Goal: Entertainment & Leisure: Consume media (video, audio)

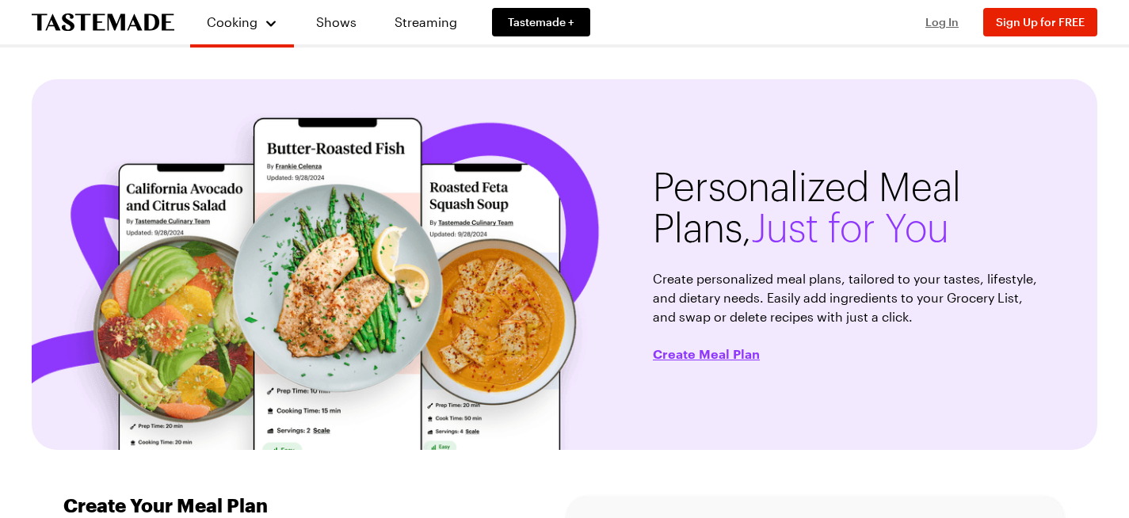
click at [953, 25] on span "Log In" at bounding box center [942, 21] width 33 height 13
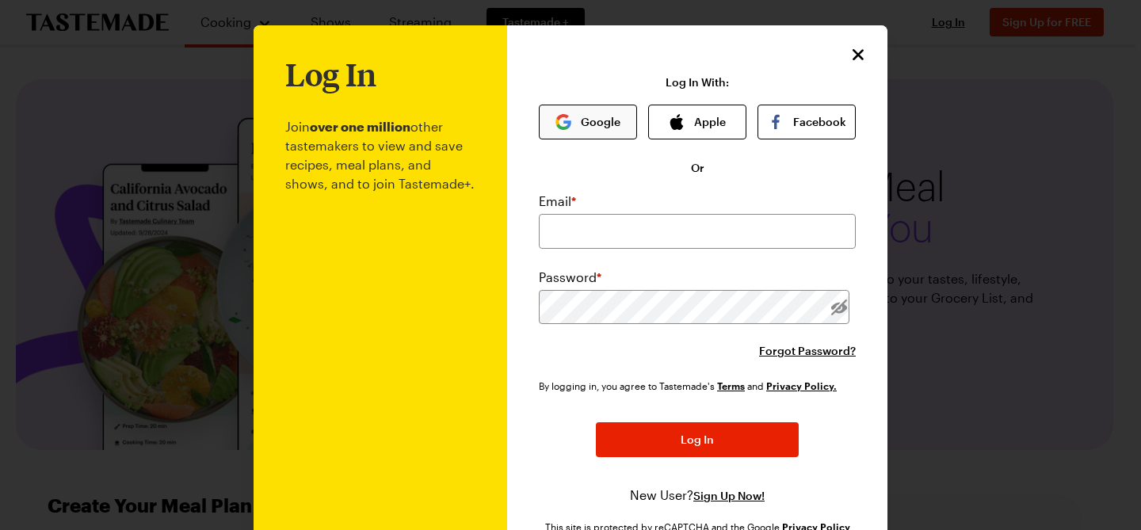
click at [579, 138] on button "Google" at bounding box center [588, 122] width 98 height 35
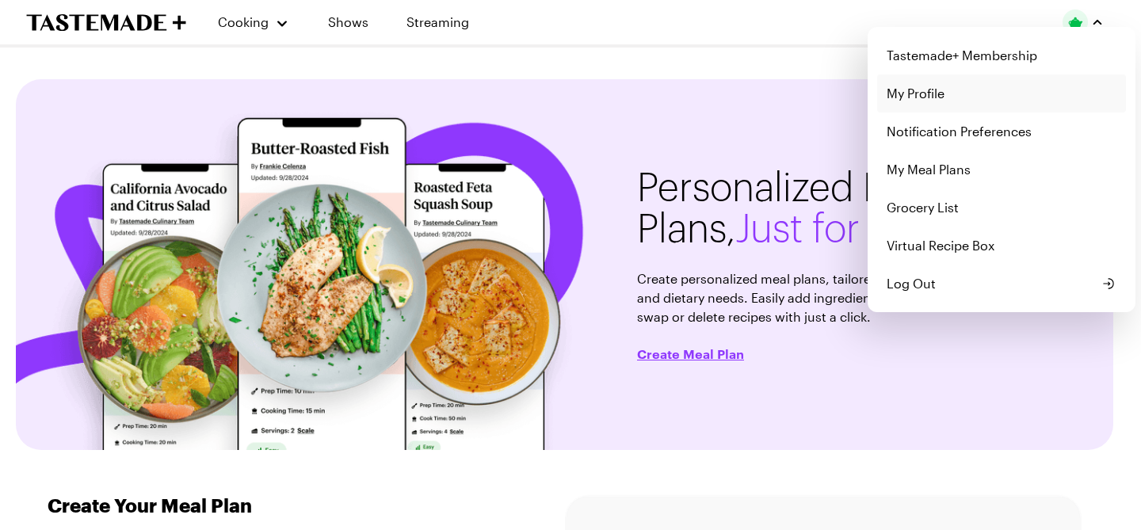
click at [1005, 92] on link "My Profile" at bounding box center [1001, 93] width 249 height 38
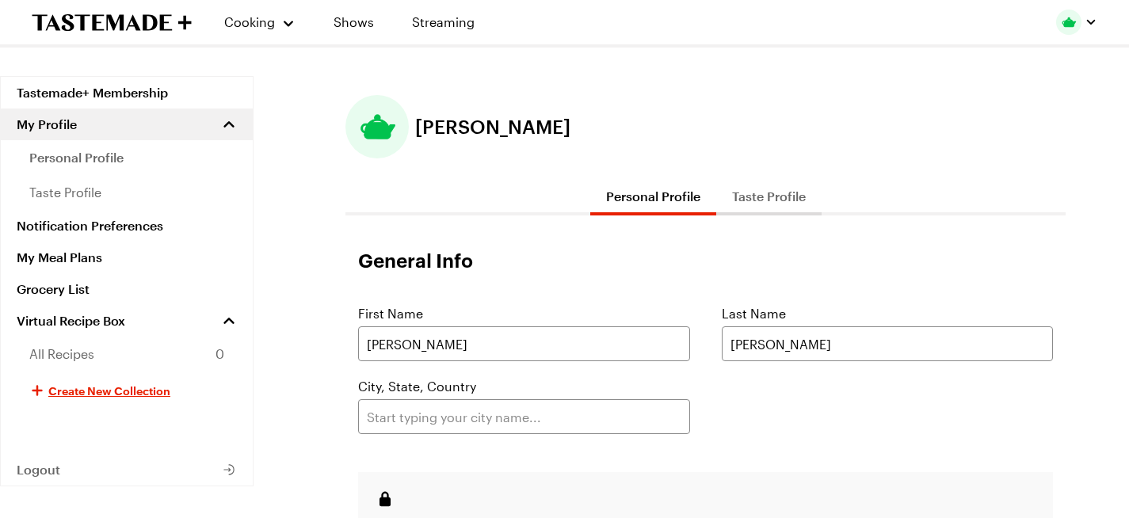
click at [780, 195] on button "Taste Profile" at bounding box center [768, 196] width 105 height 38
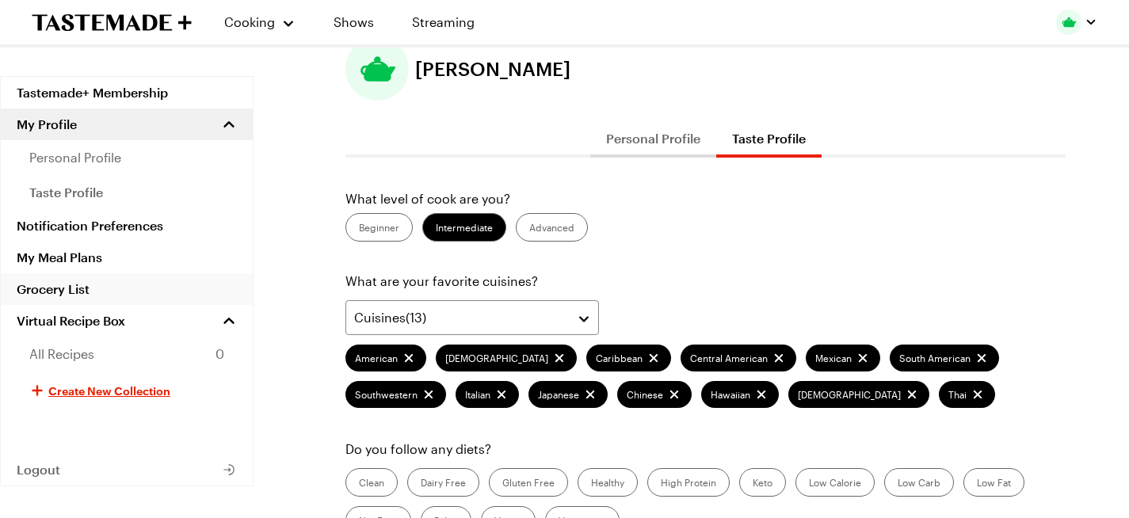
scroll to position [0, 2]
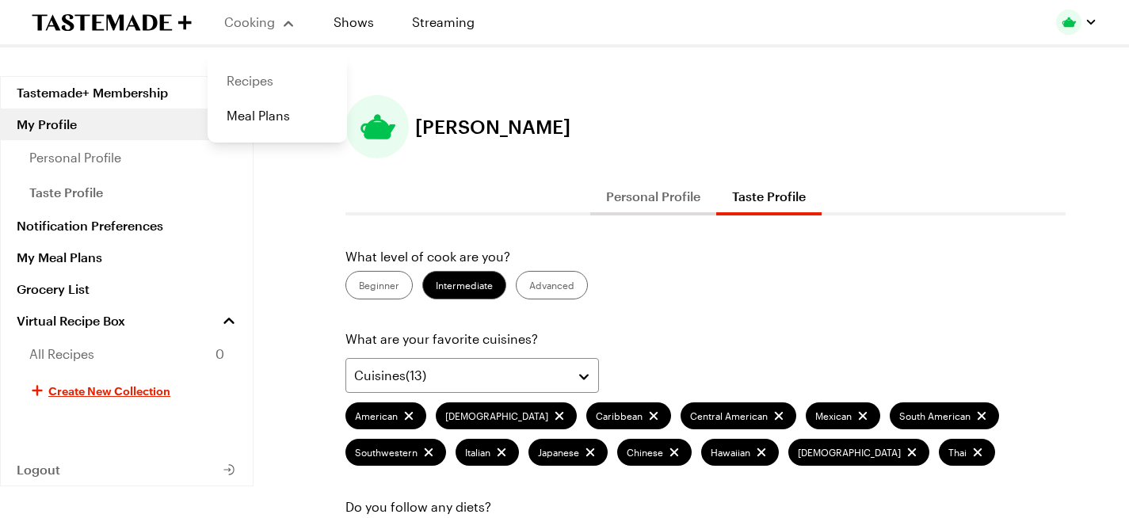
click at [247, 86] on link "Recipes" at bounding box center [277, 80] width 120 height 35
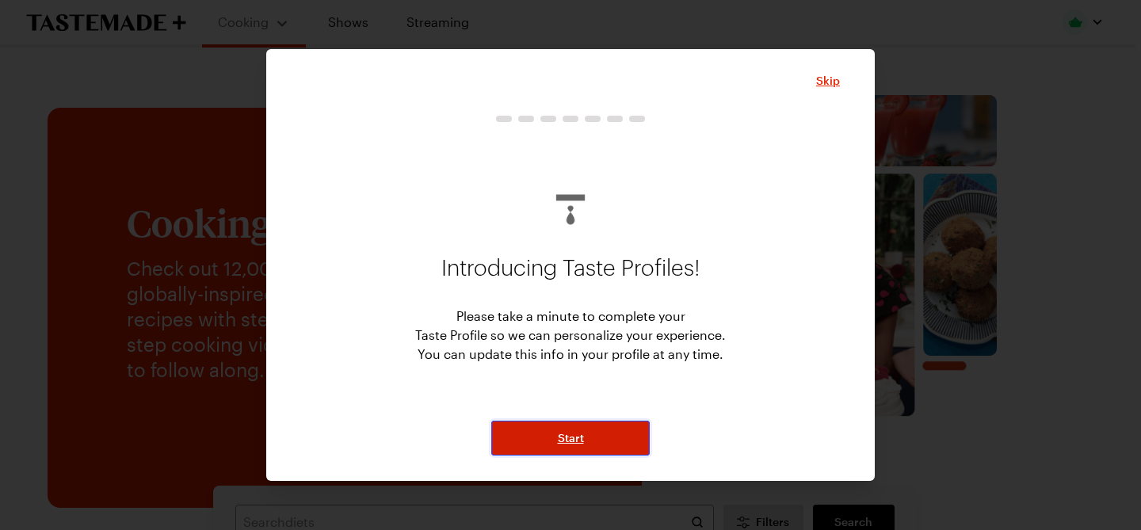
click at [566, 437] on span "Start" at bounding box center [571, 438] width 26 height 16
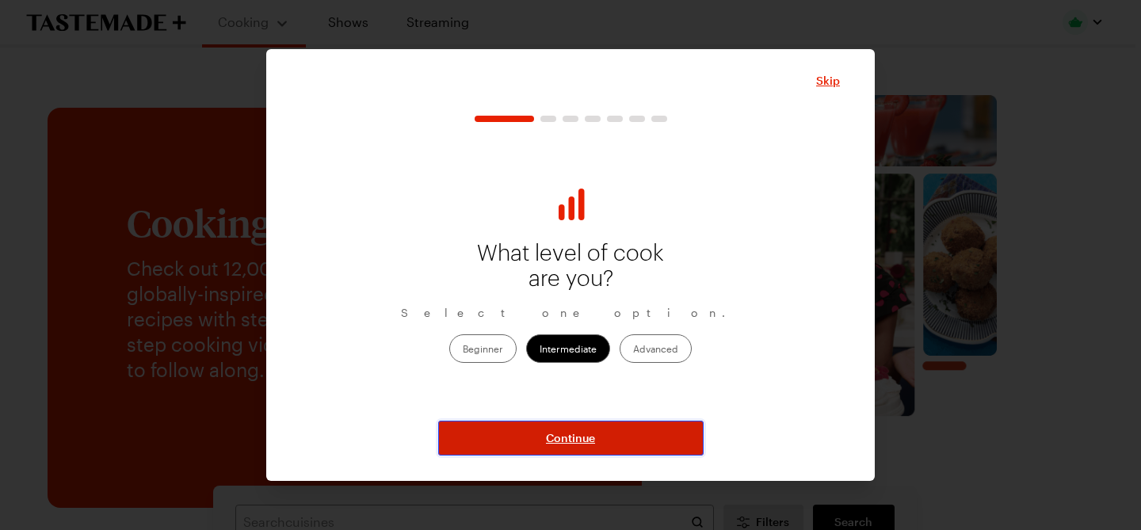
click at [566, 437] on span "Continue" at bounding box center [570, 438] width 49 height 16
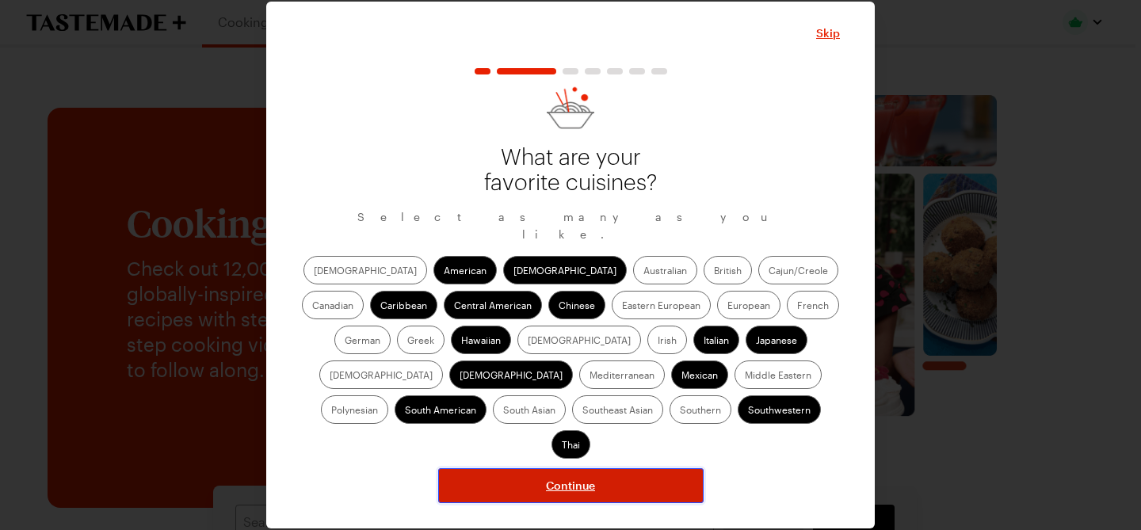
click at [571, 478] on span "Continue" at bounding box center [570, 486] width 49 height 16
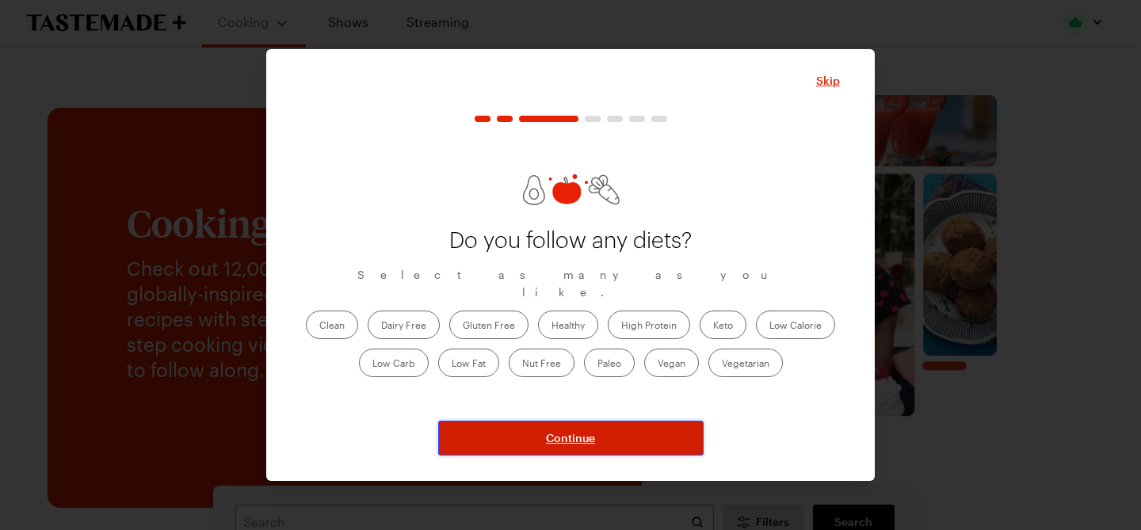
click at [563, 433] on span "Continue" at bounding box center [570, 438] width 49 height 16
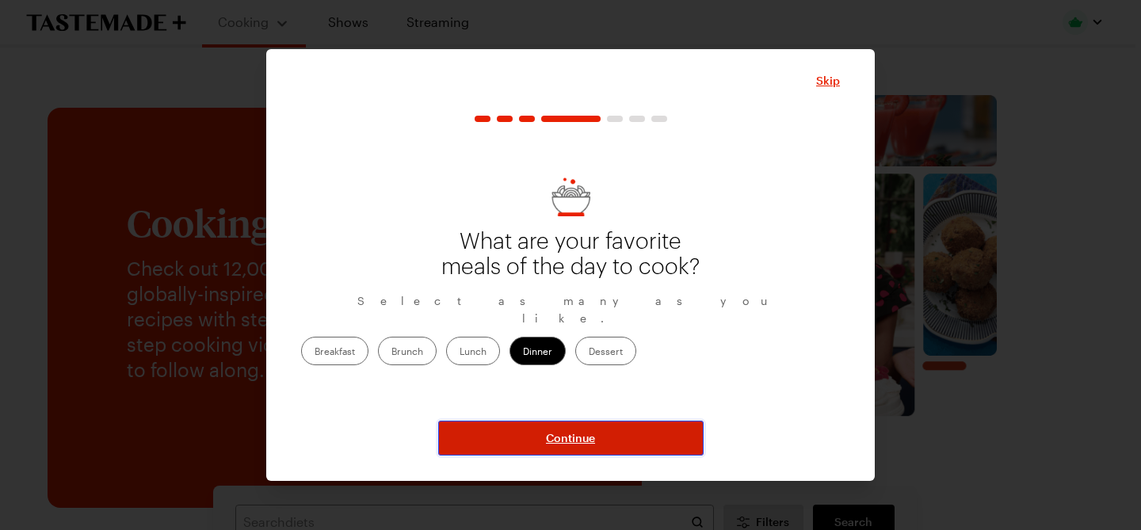
click at [563, 433] on span "Continue" at bounding box center [570, 438] width 49 height 16
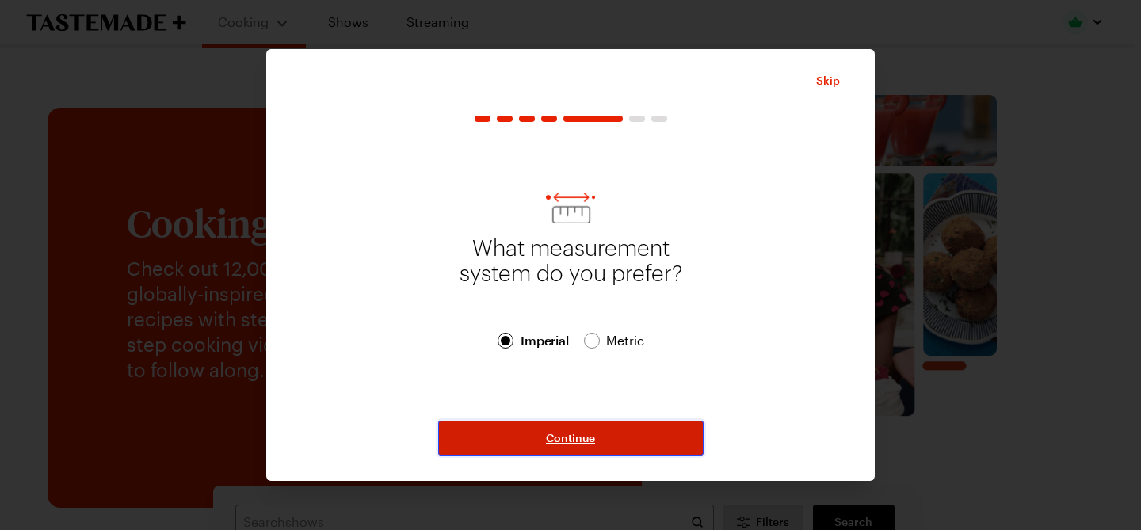
click at [563, 433] on span "Continue" at bounding box center [570, 438] width 49 height 16
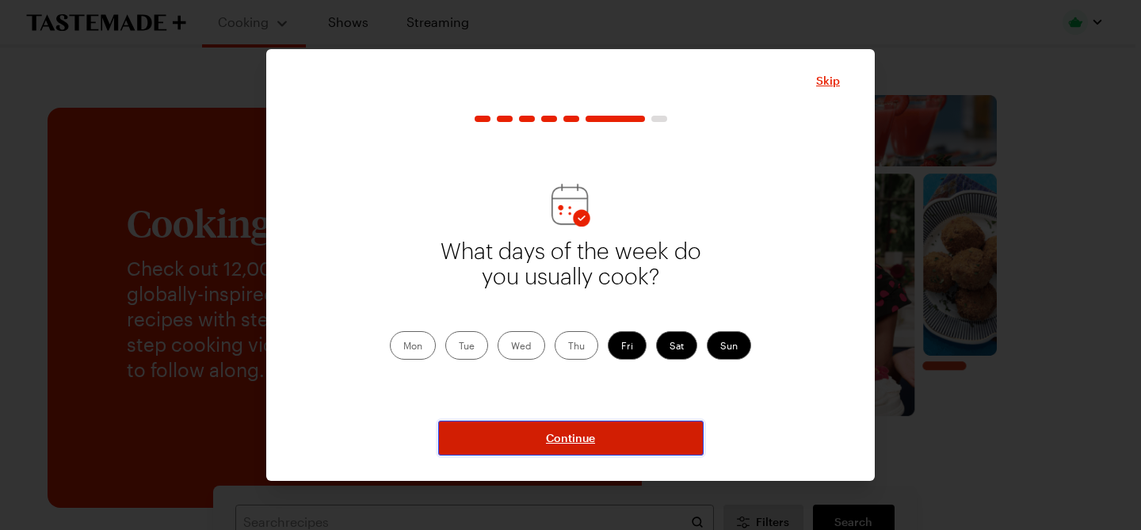
click at [563, 433] on span "Continue" at bounding box center [570, 438] width 49 height 16
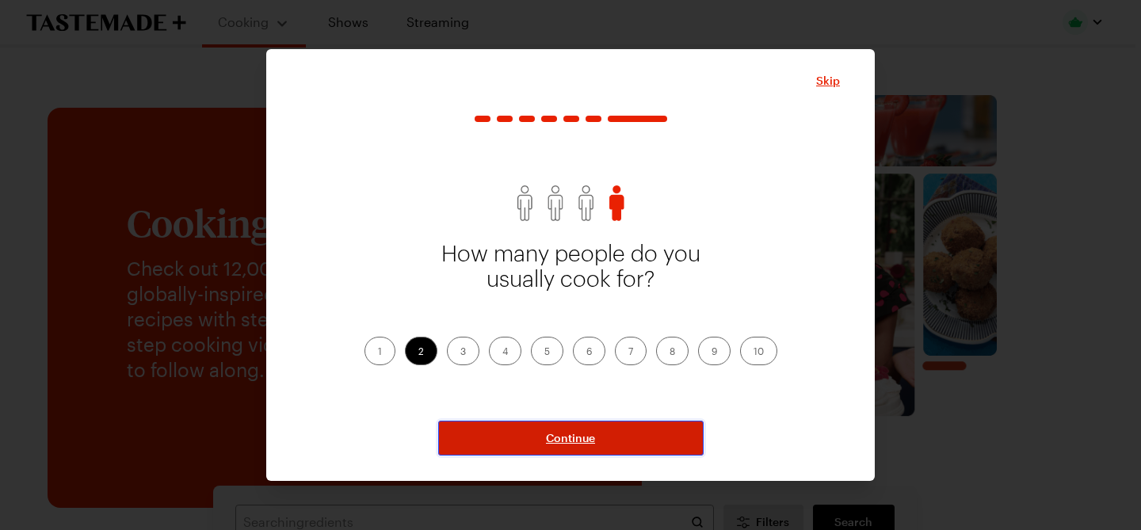
click at [563, 433] on span "Continue" at bounding box center [570, 438] width 49 height 16
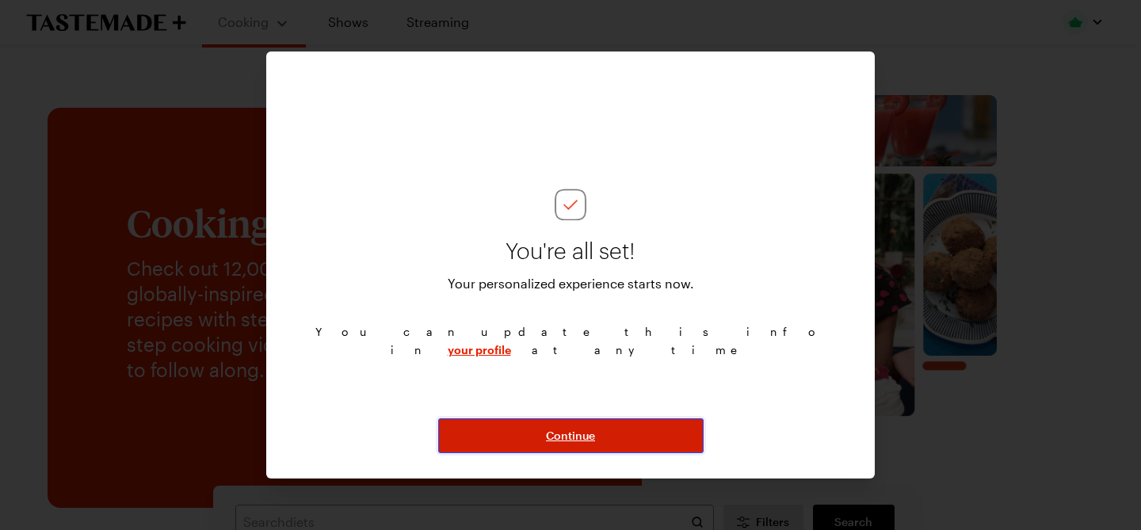
click at [563, 433] on span "Continue" at bounding box center [570, 436] width 49 height 16
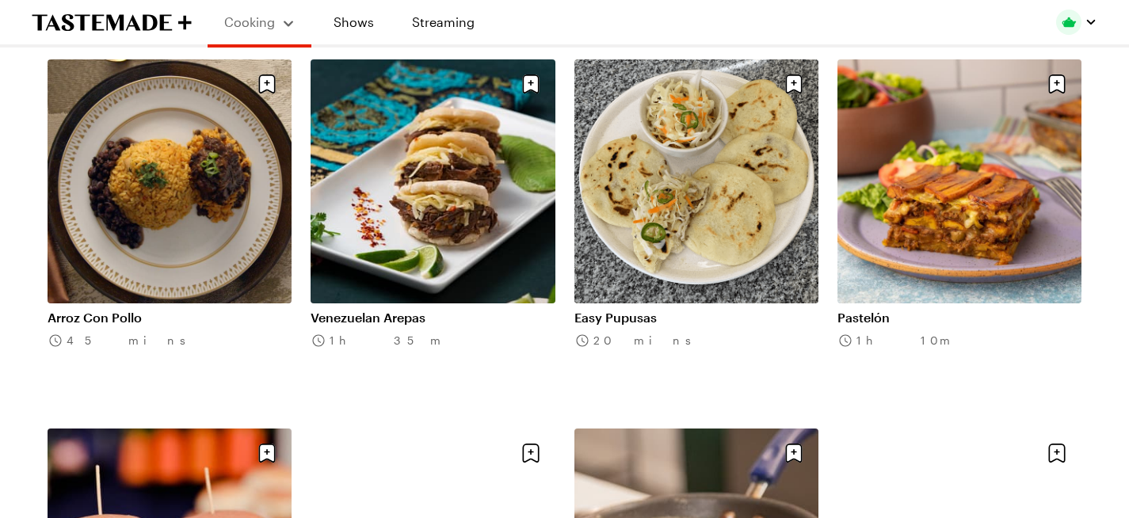
scroll to position [743, 0]
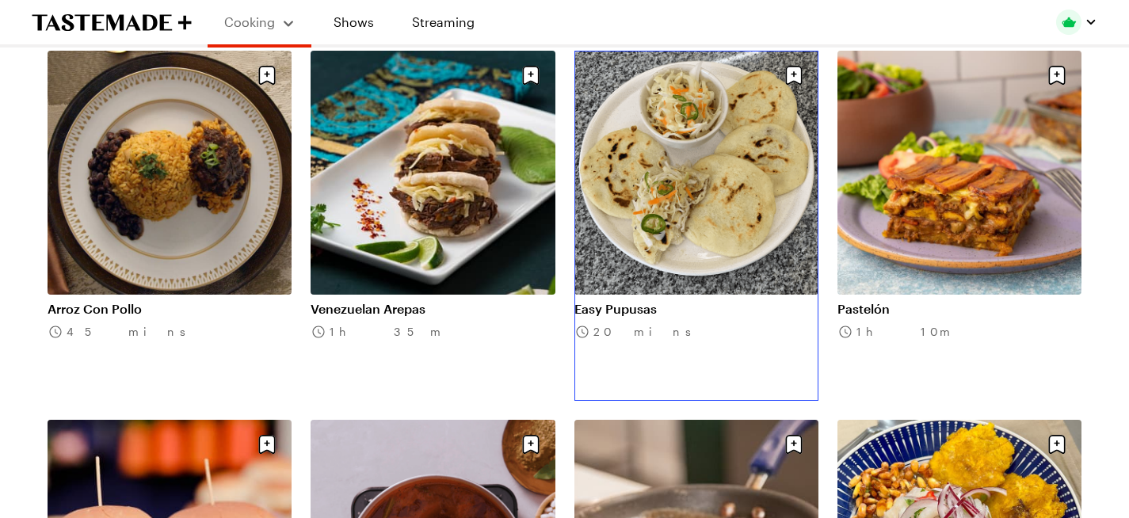
click at [639, 301] on link "Easy Pupusas" at bounding box center [696, 309] width 244 height 16
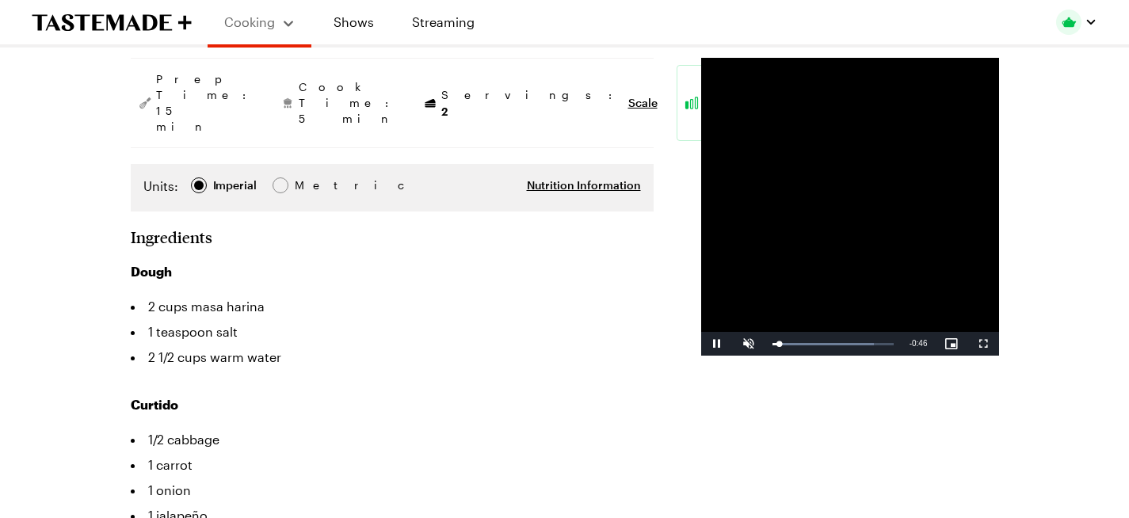
scroll to position [327, 0]
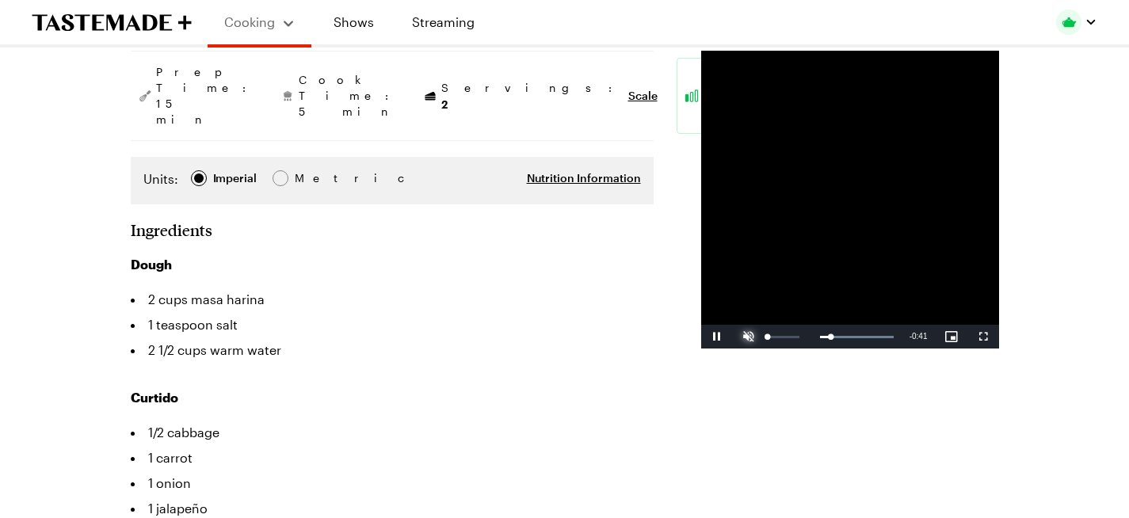
click at [733, 337] on span "Video Player" at bounding box center [749, 337] width 32 height 0
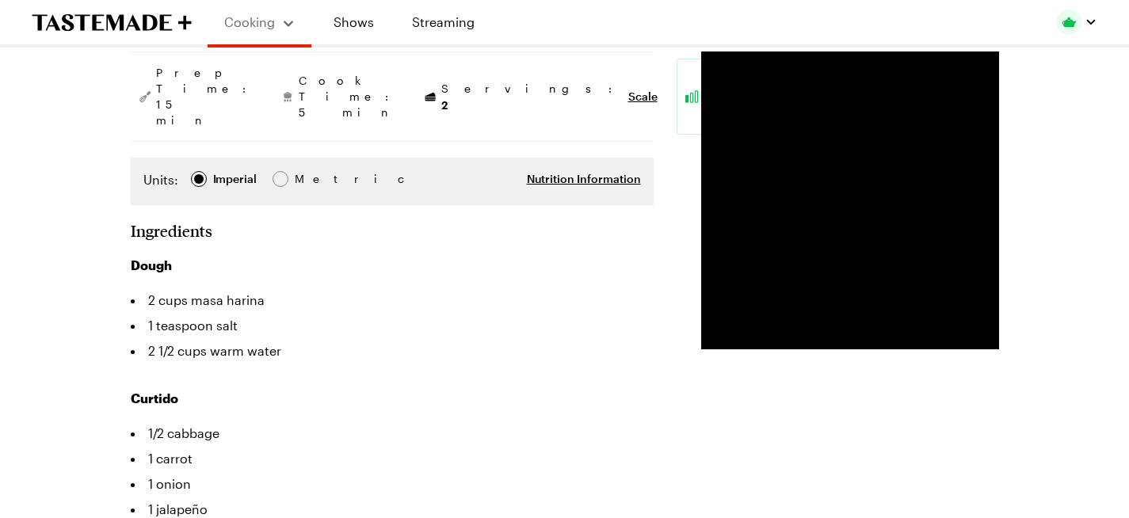
scroll to position [326, 0]
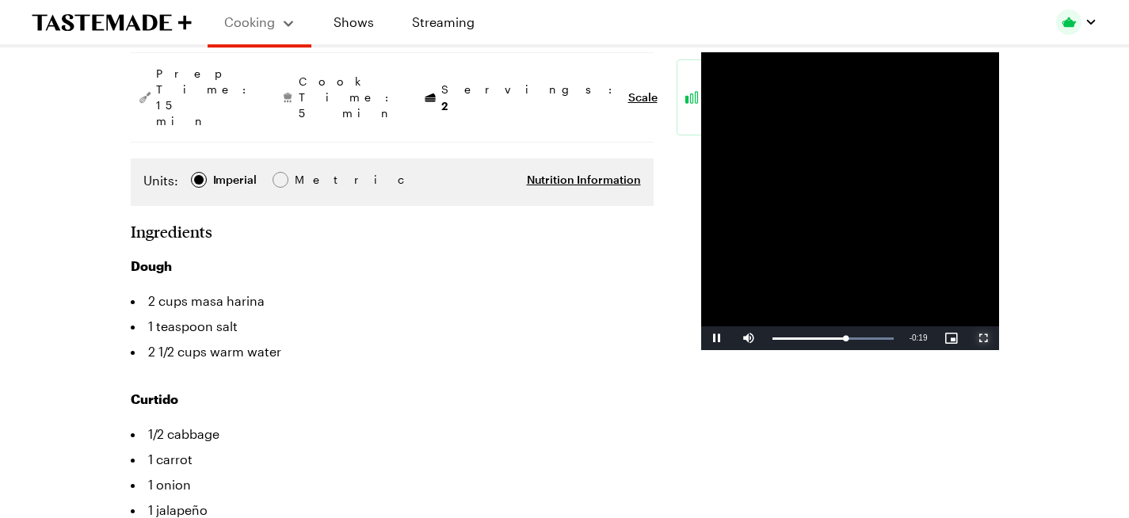
click at [999, 338] on span "Video Player" at bounding box center [983, 338] width 32 height 0
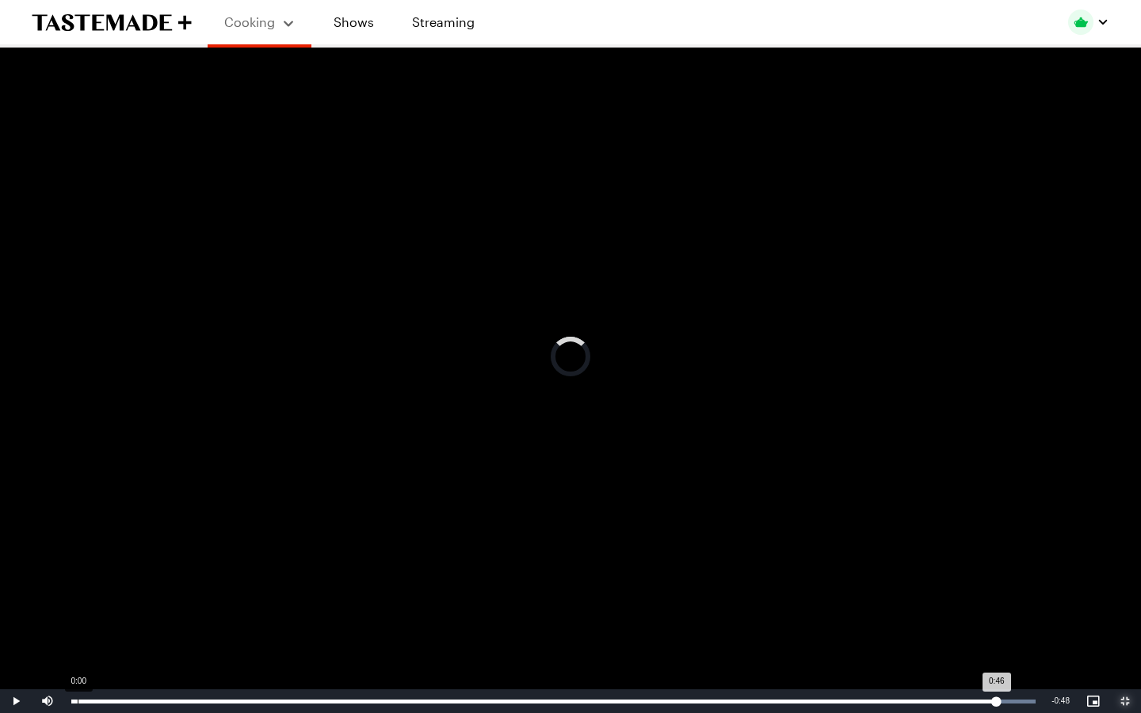
click at [78, 517] on div "0:00" at bounding box center [78, 702] width 1 height 4
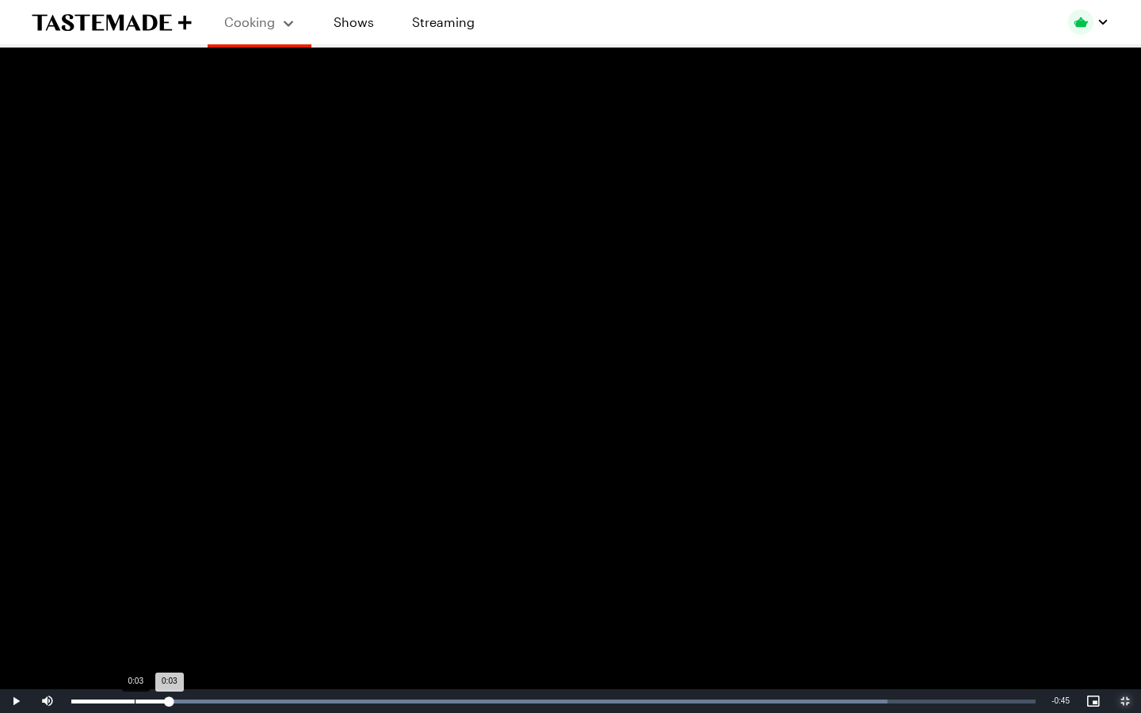
click at [135, 517] on div "Loaded : 84.59% 0:03 0:03" at bounding box center [553, 702] width 964 height 4
click at [121, 517] on div "Loaded : 84.59% 0:02 0:04" at bounding box center [553, 702] width 964 height 4
click at [16, 517] on span "Video Player" at bounding box center [16, 701] width 32 height 0
click at [139, 517] on div "0:03" at bounding box center [105, 702] width 68 height 4
click at [10, 517] on span "Video Player" at bounding box center [16, 701] width 32 height 0
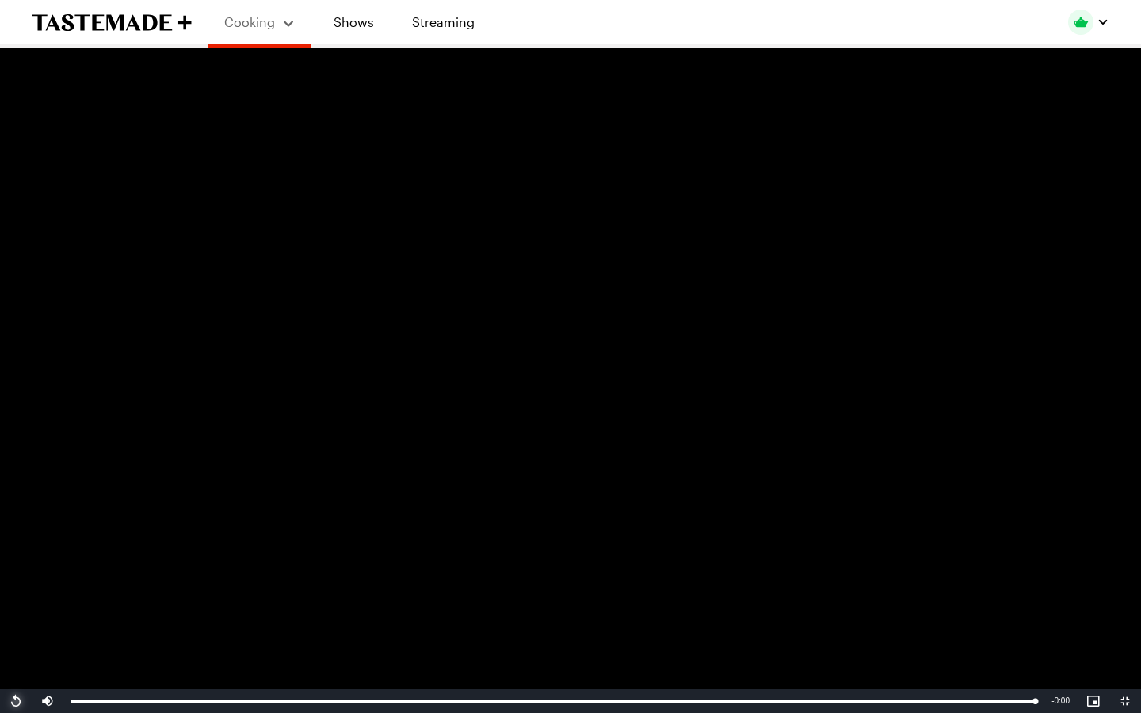
type textarea "x"
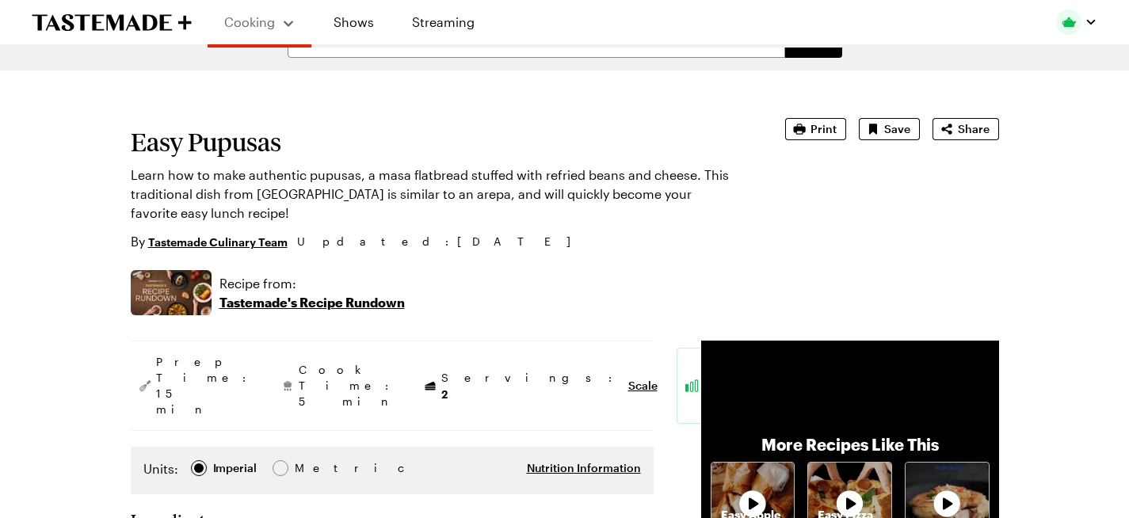
scroll to position [40, 0]
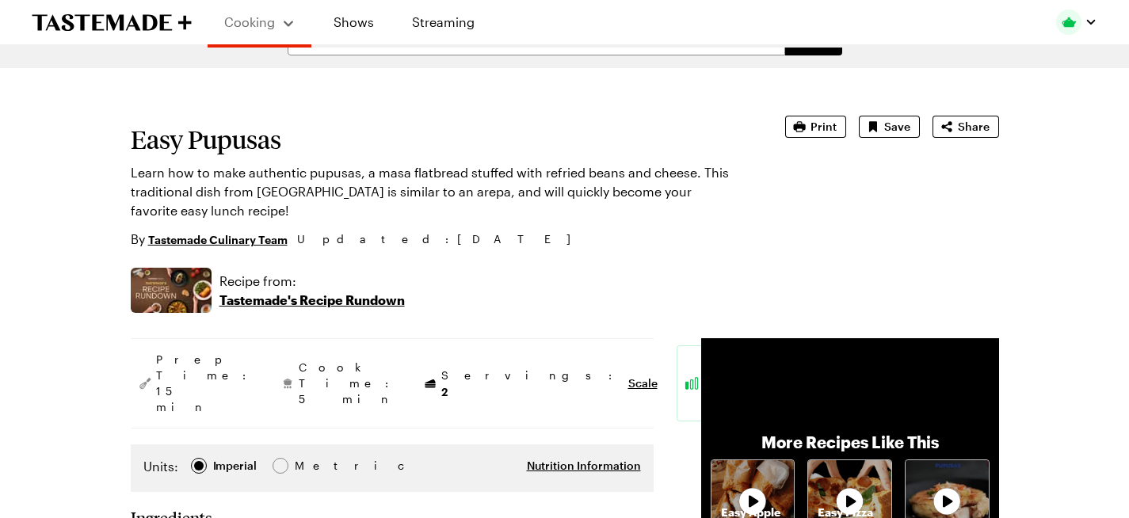
click at [219, 291] on p "Tastemade's Recipe Rundown" at bounding box center [311, 300] width 185 height 19
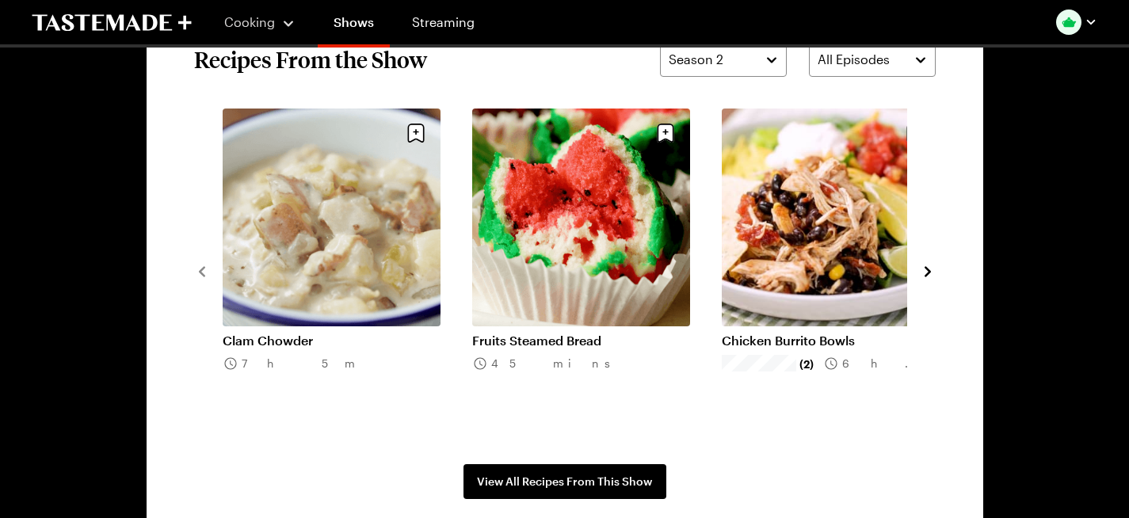
scroll to position [1191, 0]
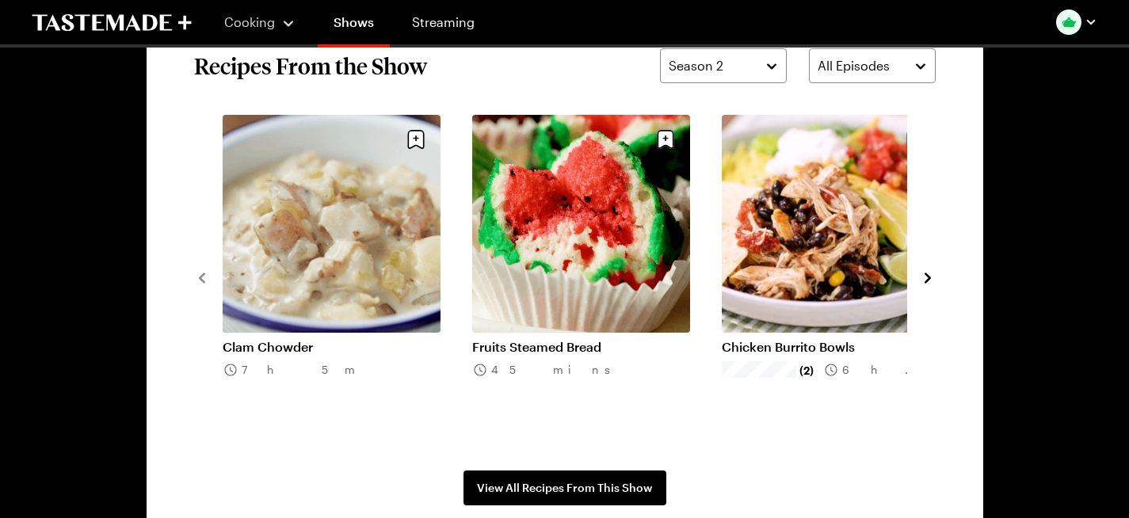
click at [931, 283] on icon "navigate to next item" at bounding box center [928, 278] width 6 height 10
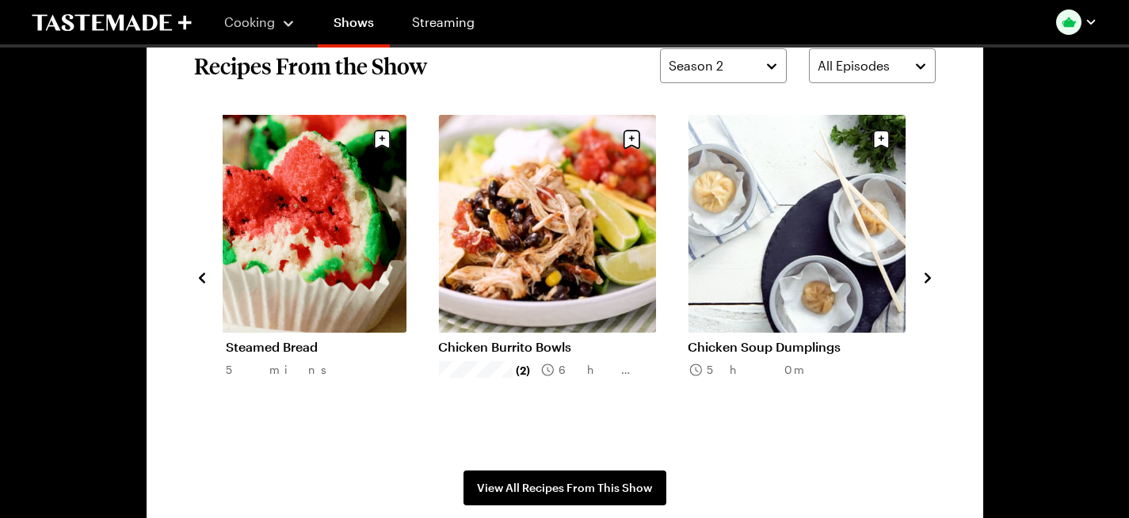
click at [931, 283] on icon "navigate to next item" at bounding box center [928, 278] width 6 height 10
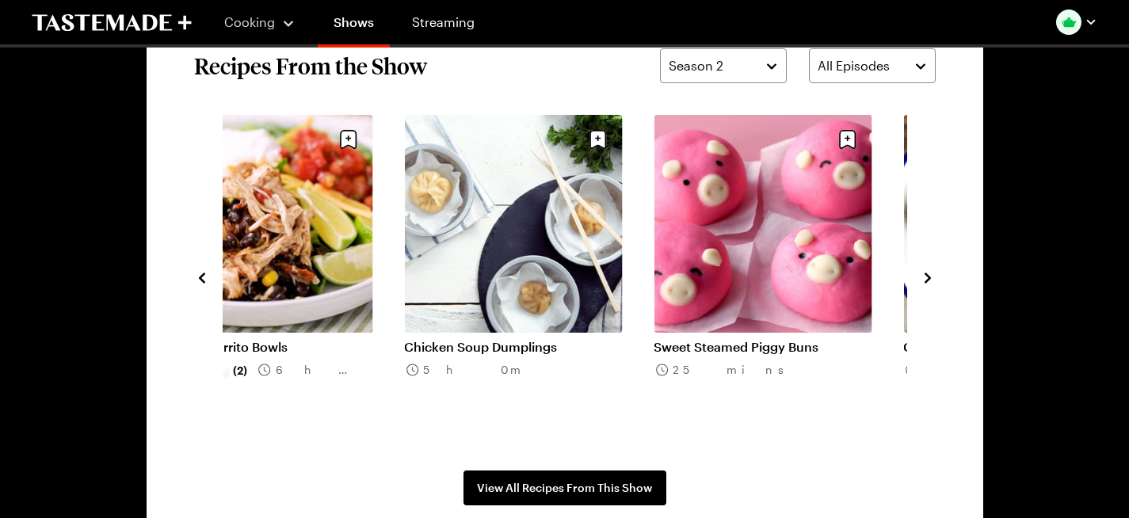
click at [931, 283] on icon "navigate to next item" at bounding box center [928, 278] width 6 height 10
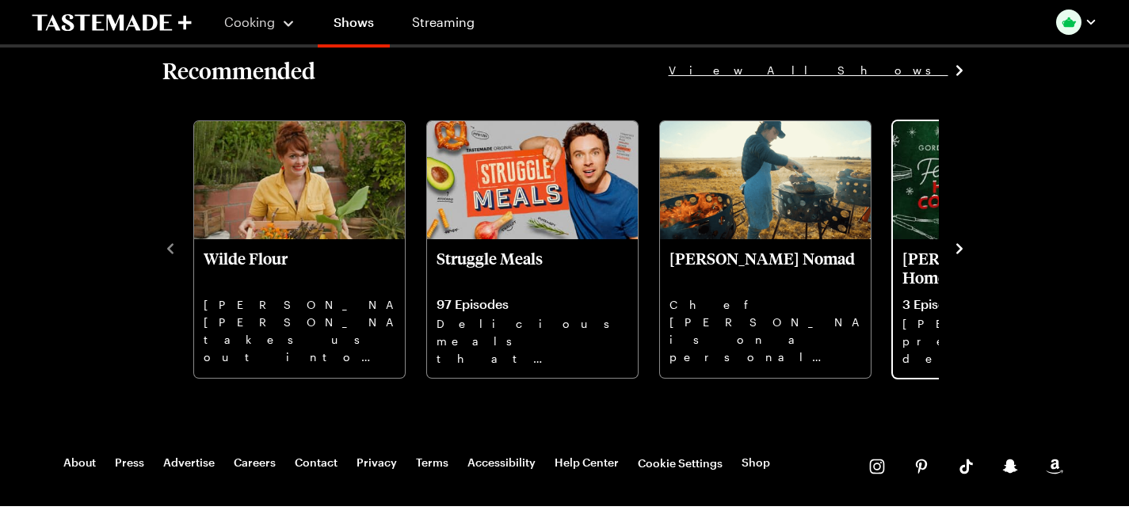
scroll to position [1753, 0]
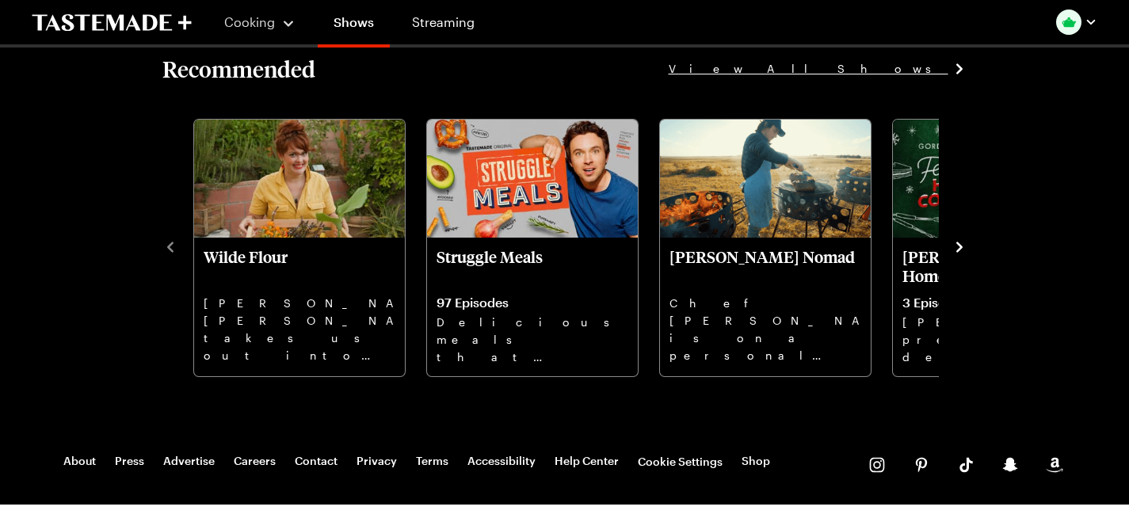
click at [963, 253] on icon "navigate to next item" at bounding box center [959, 247] width 6 height 10
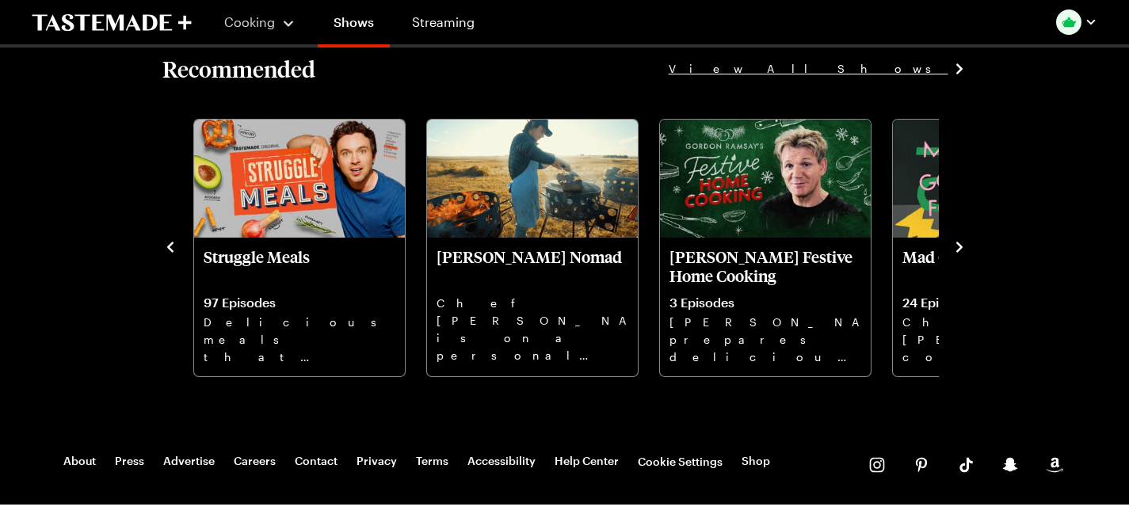
click at [963, 253] on icon "navigate to next item" at bounding box center [959, 247] width 6 height 10
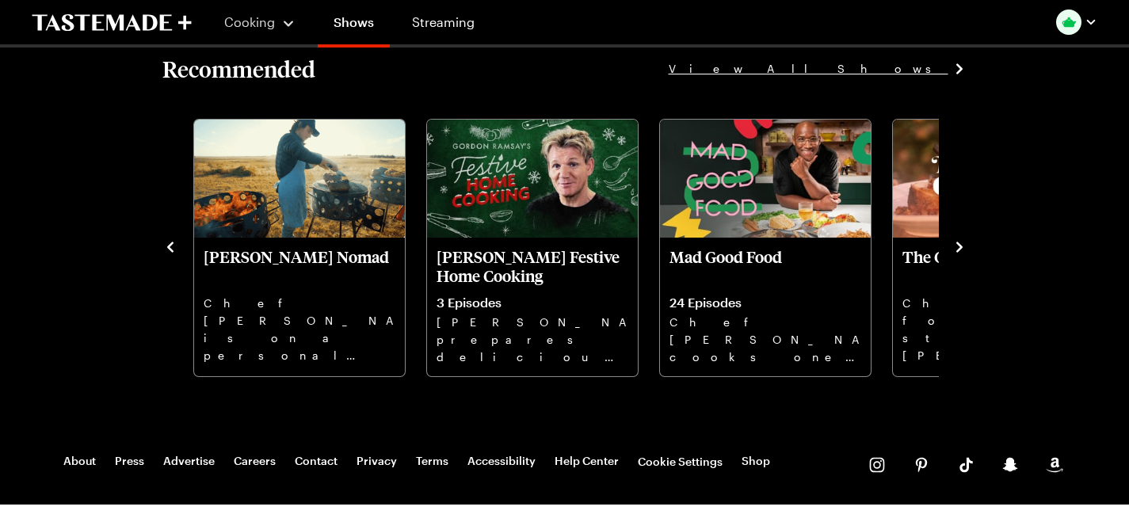
click at [963, 253] on icon "navigate to next item" at bounding box center [959, 247] width 6 height 10
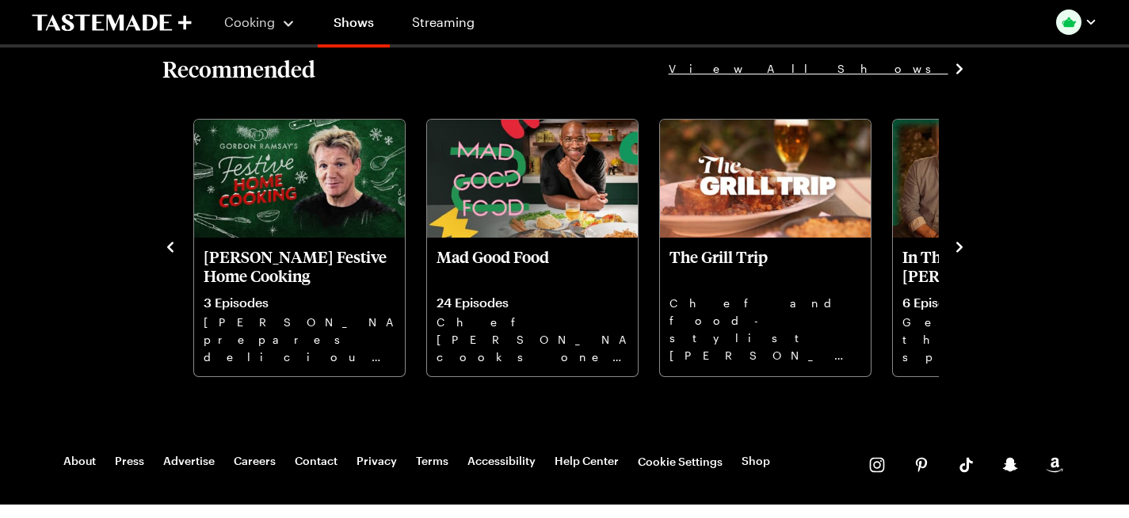
click at [963, 253] on icon "navigate to next item" at bounding box center [959, 247] width 6 height 10
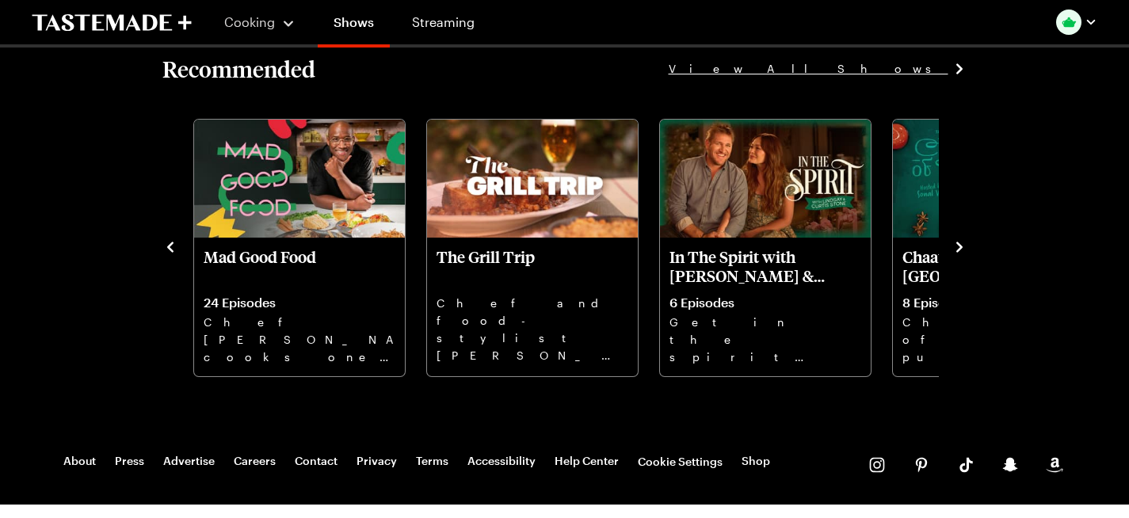
click at [967, 255] on icon "navigate to next item" at bounding box center [960, 247] width 16 height 16
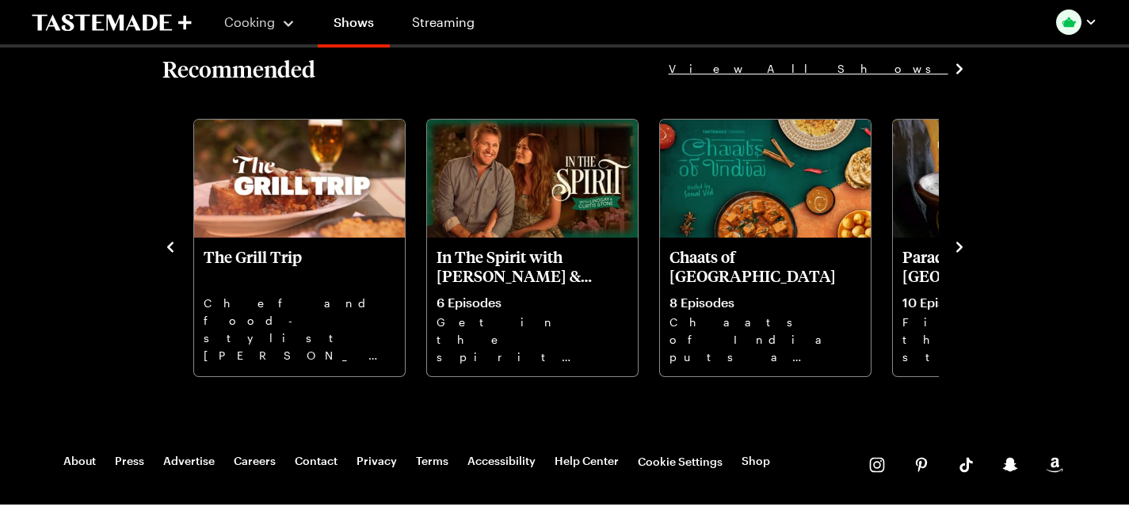
click at [967, 255] on icon "navigate to next item" at bounding box center [960, 247] width 16 height 16
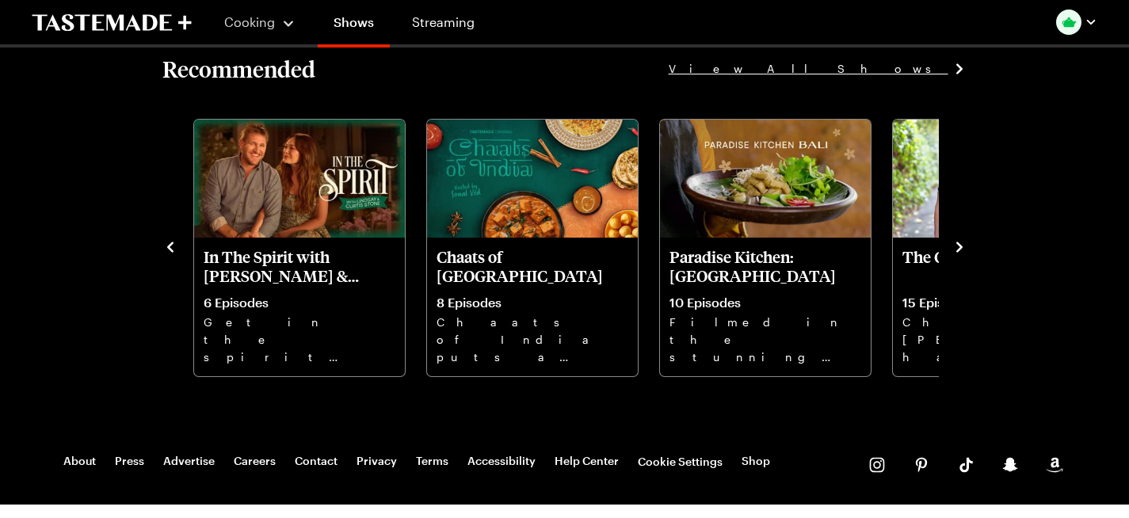
click at [967, 255] on icon "navigate to next item" at bounding box center [960, 247] width 16 height 16
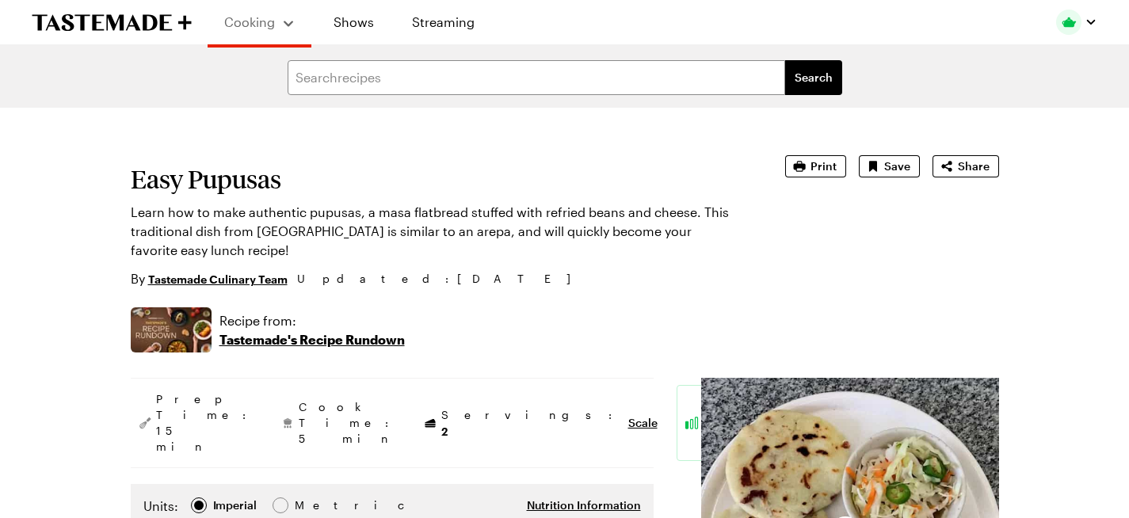
scroll to position [0, 6]
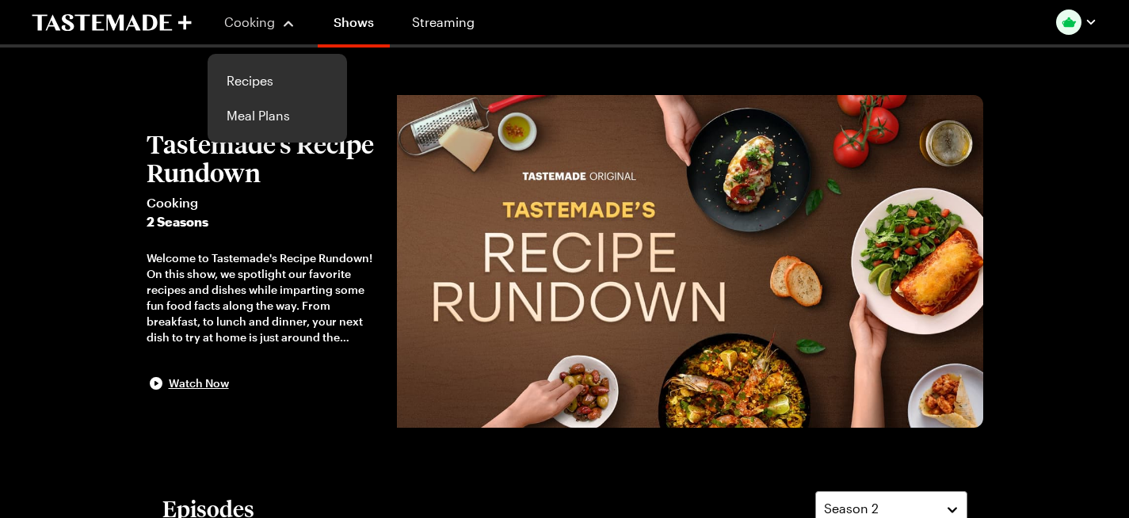
scroll to position [1872, 0]
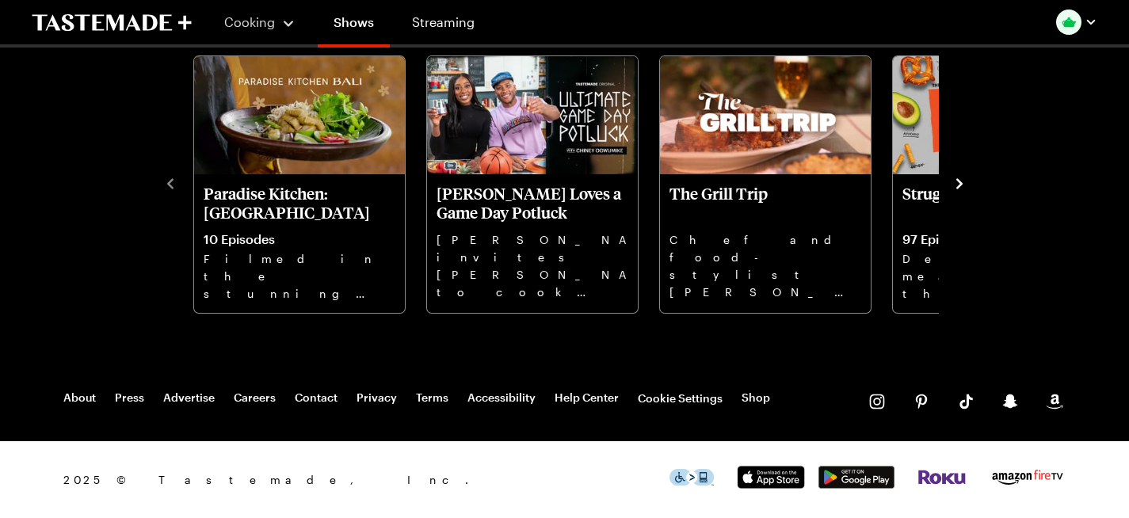
click at [967, 181] on icon "navigate to next item" at bounding box center [960, 184] width 16 height 16
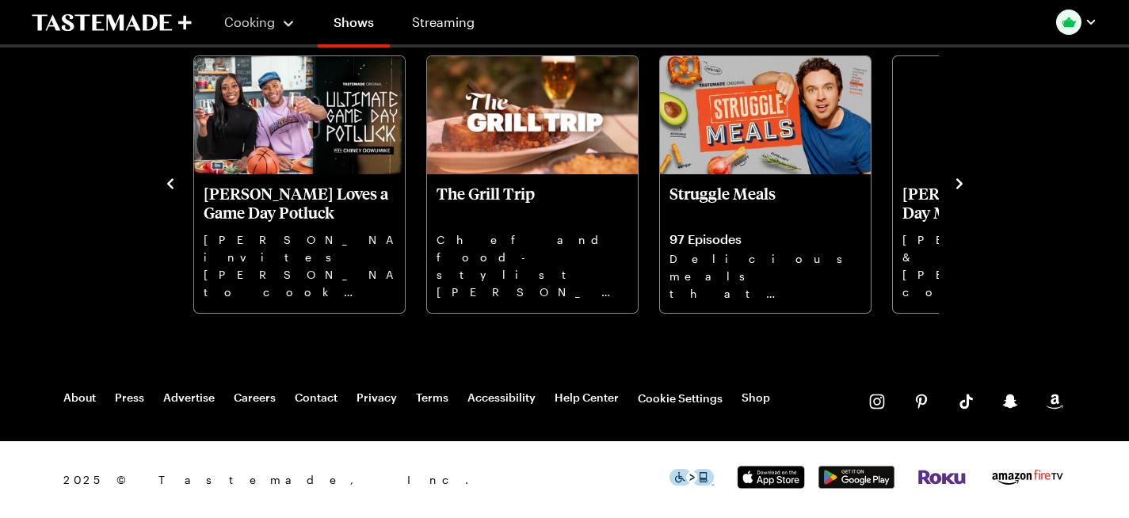
click at [967, 181] on icon "navigate to next item" at bounding box center [960, 184] width 16 height 16
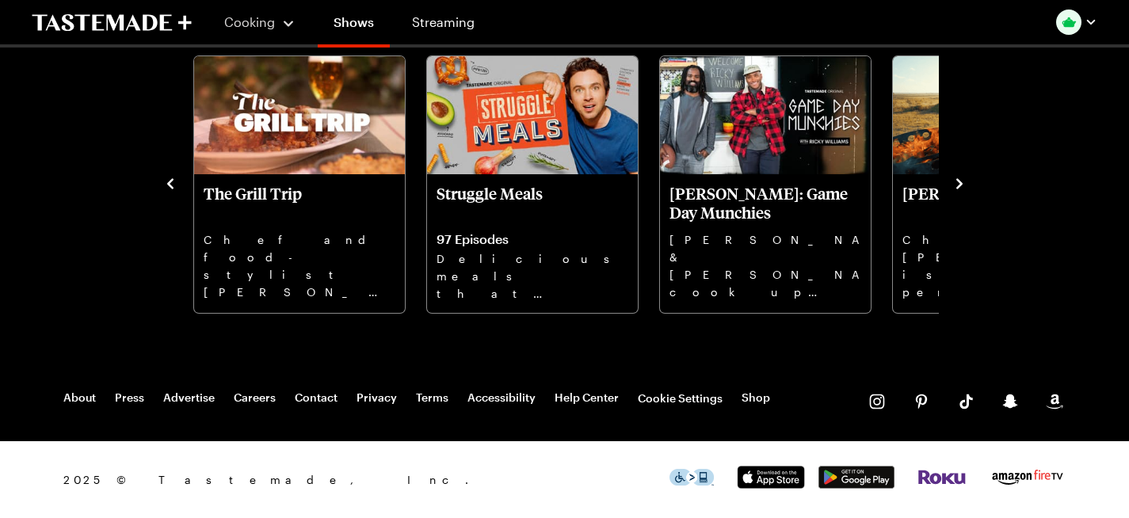
click at [967, 181] on icon "navigate to next item" at bounding box center [960, 184] width 16 height 16
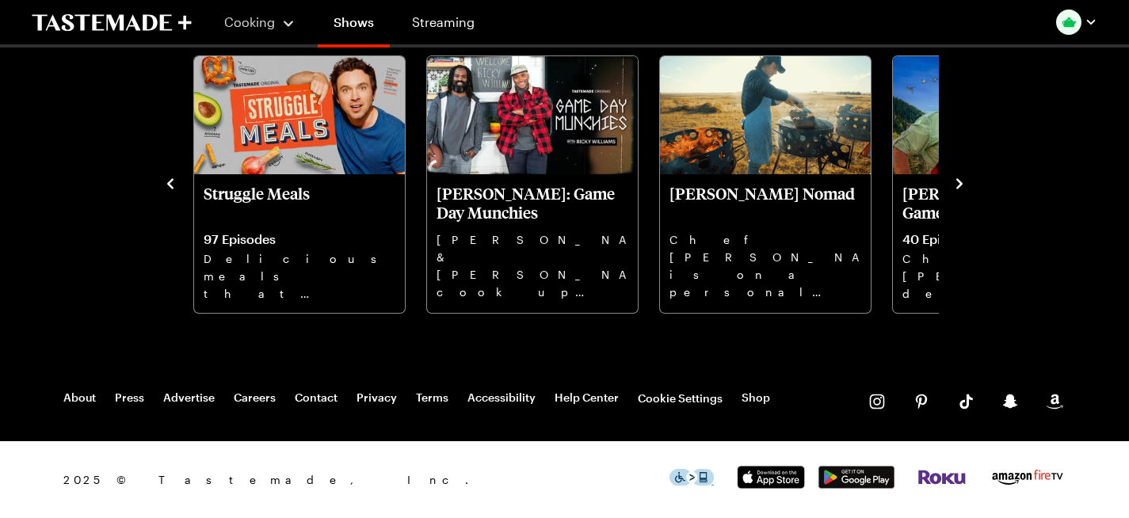
click at [967, 181] on icon "navigate to next item" at bounding box center [960, 184] width 16 height 16
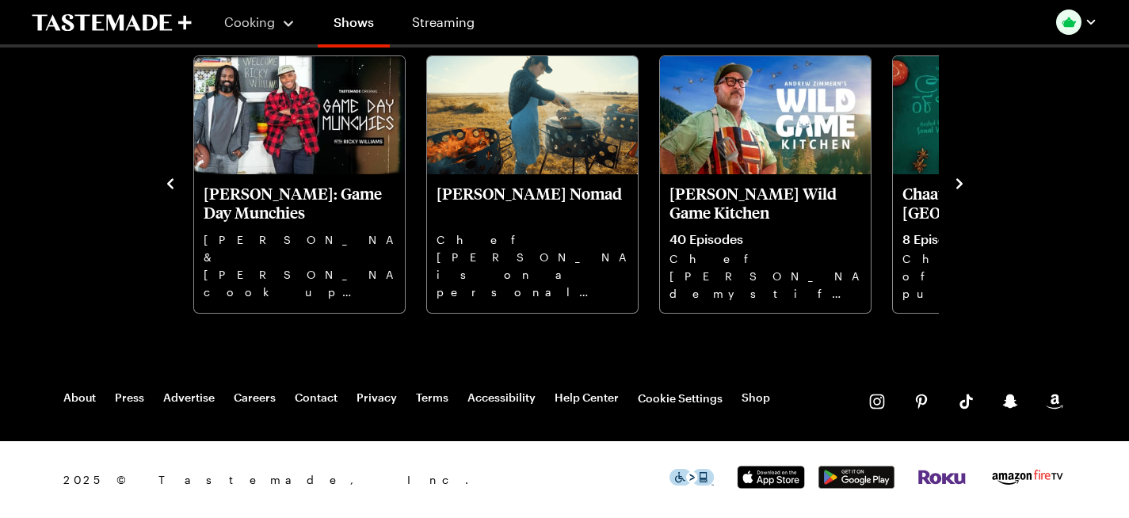
click at [967, 181] on icon "navigate to next item" at bounding box center [960, 184] width 16 height 16
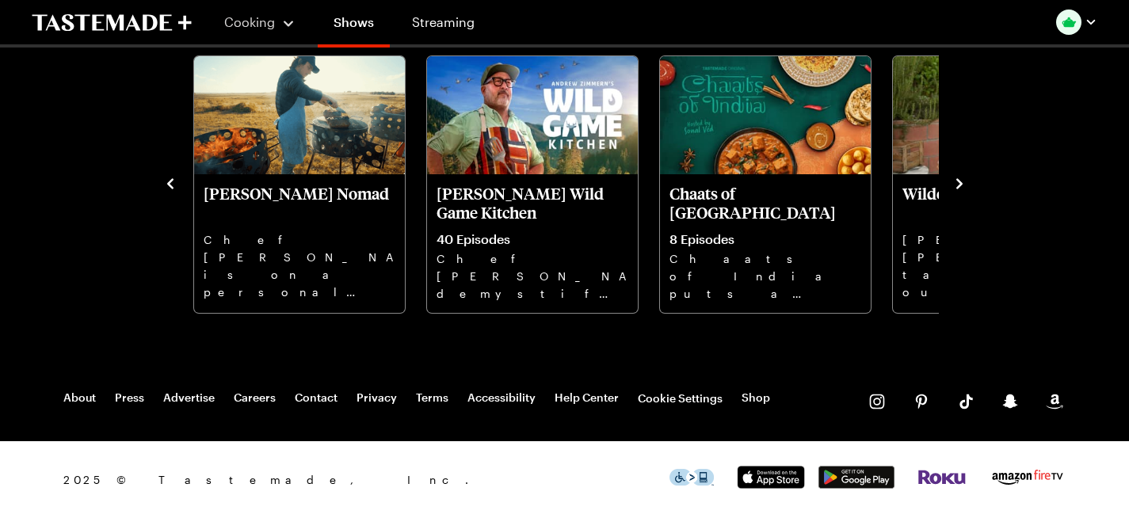
click at [967, 181] on icon "navigate to next item" at bounding box center [960, 184] width 16 height 16
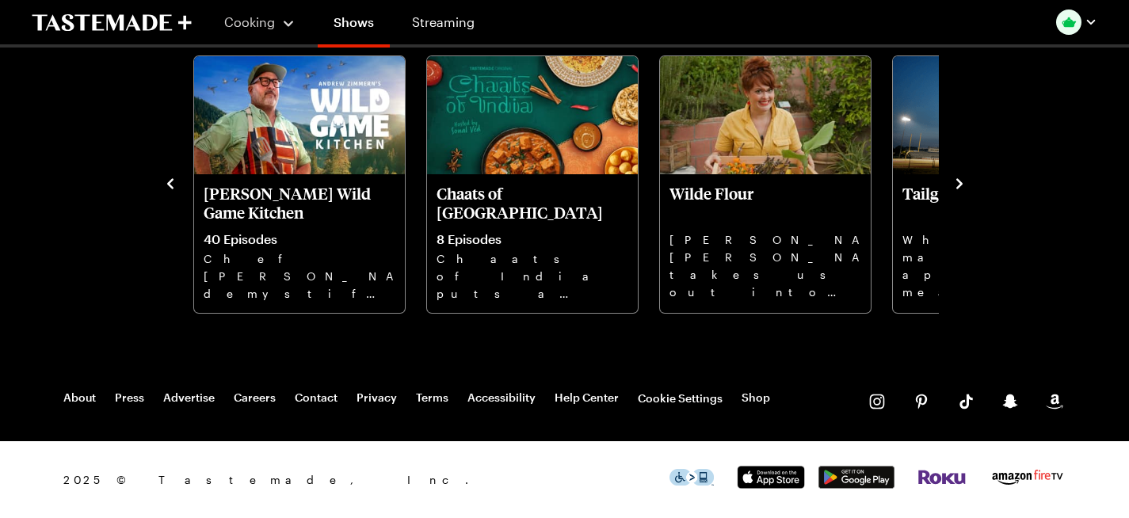
click at [967, 181] on icon "navigate to next item" at bounding box center [960, 184] width 16 height 16
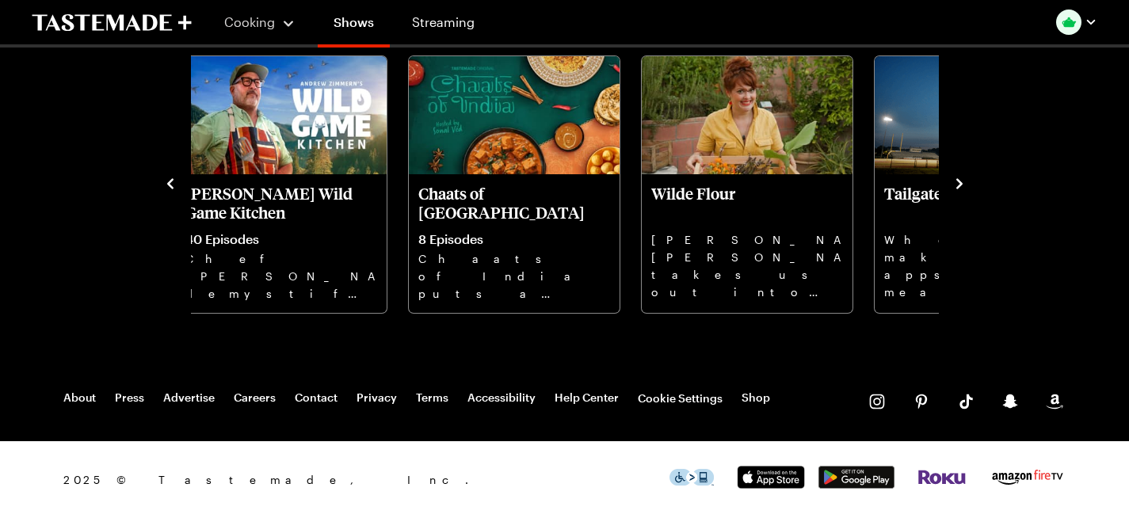
click at [967, 181] on icon "navigate to next item" at bounding box center [960, 184] width 16 height 16
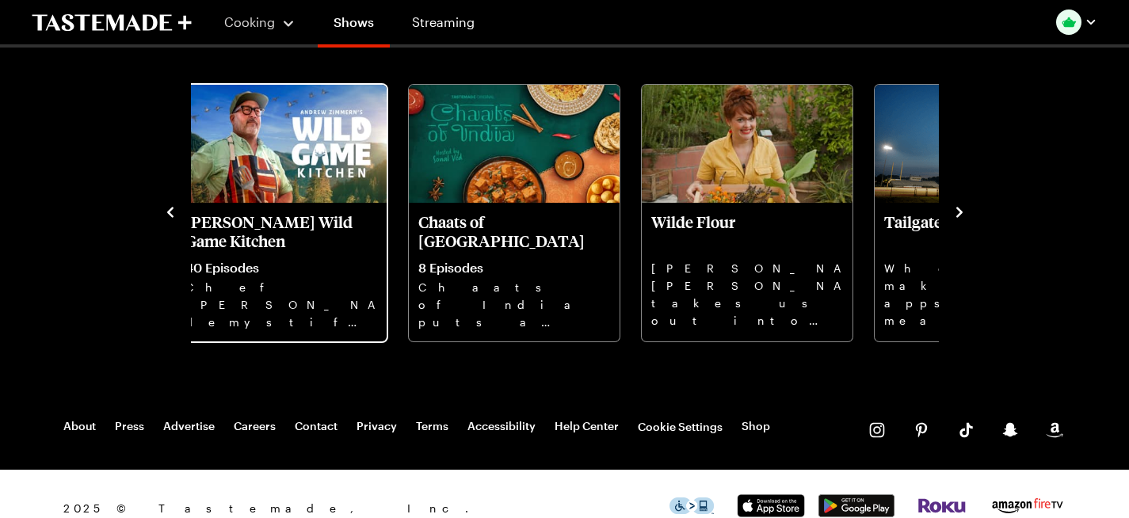
scroll to position [1763, 0]
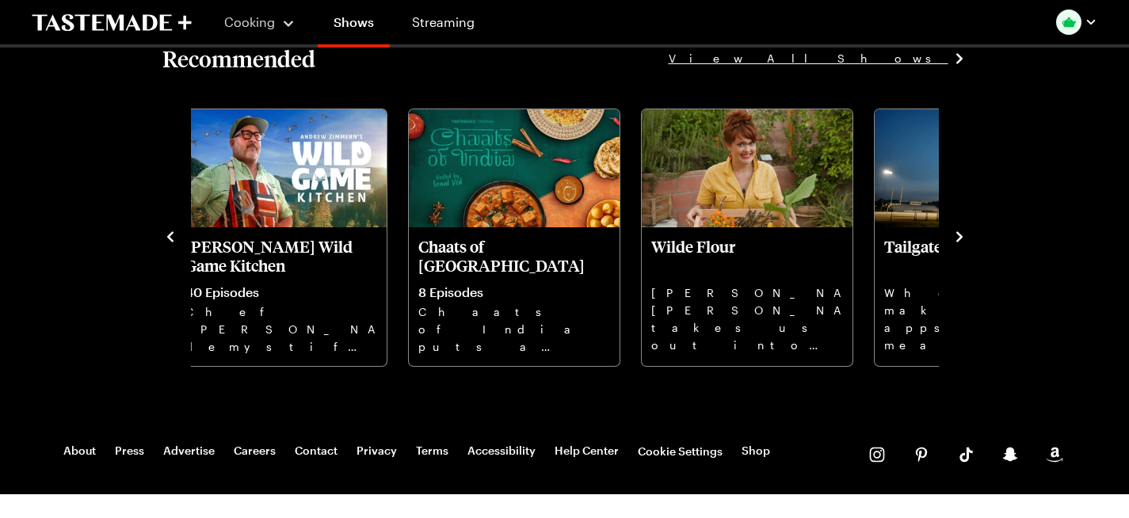
click at [948, 67] on span "View All Shows" at bounding box center [809, 58] width 280 height 17
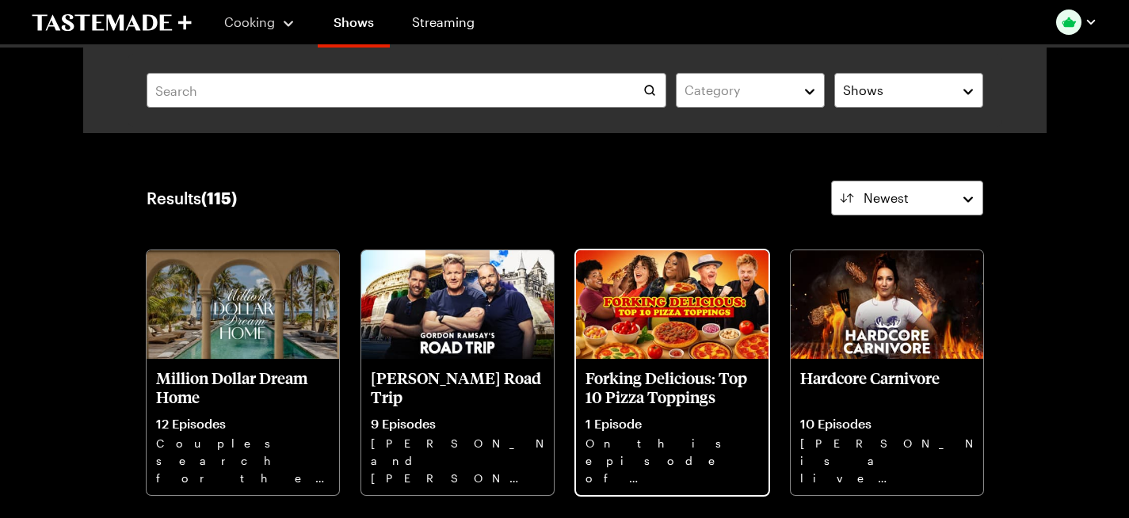
click at [663, 319] on img at bounding box center [672, 304] width 193 height 109
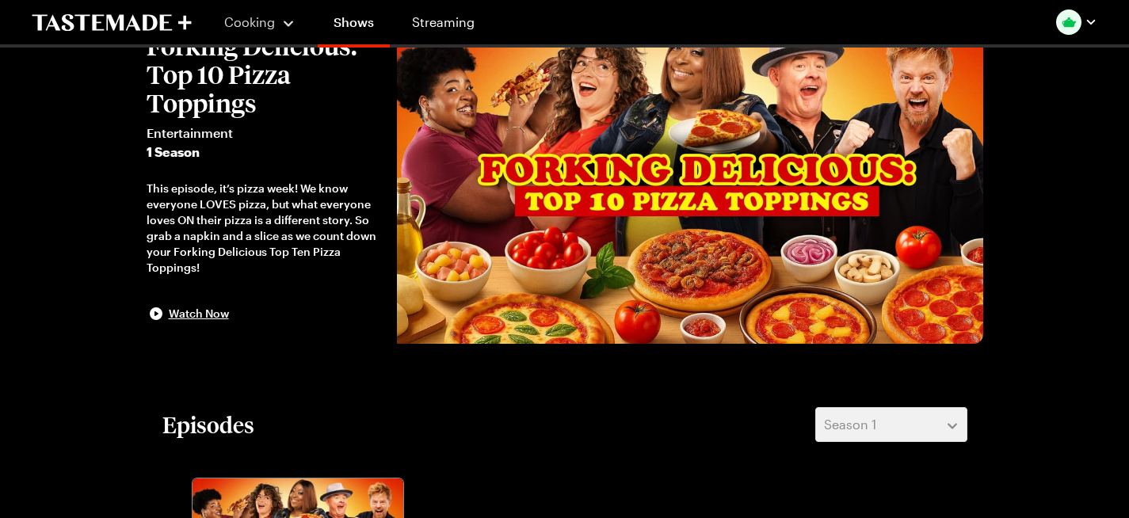
scroll to position [82, 0]
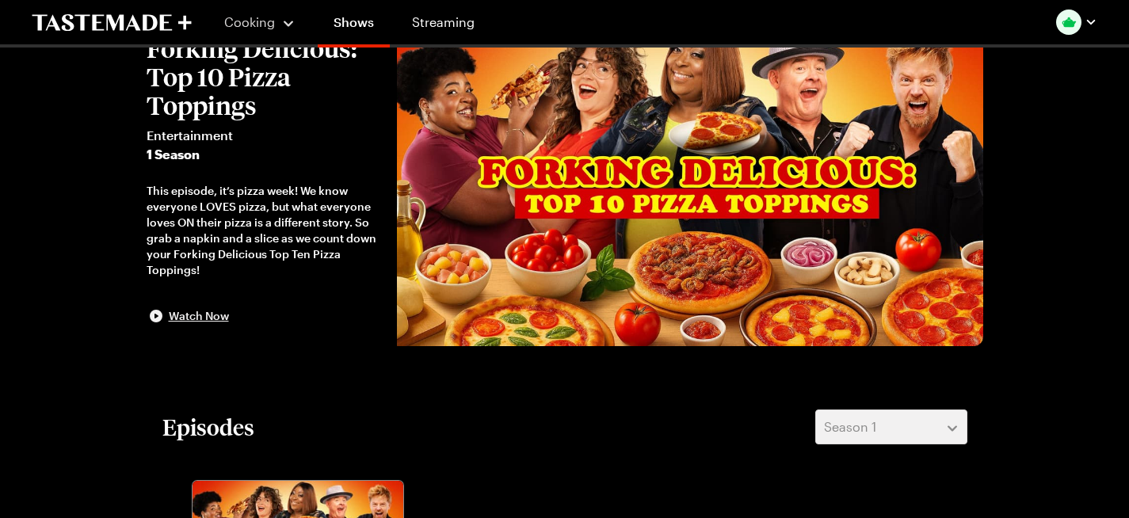
click at [169, 323] on span "Watch Now" at bounding box center [199, 316] width 60 height 16
